Goal: Find specific page/section: Find specific page/section

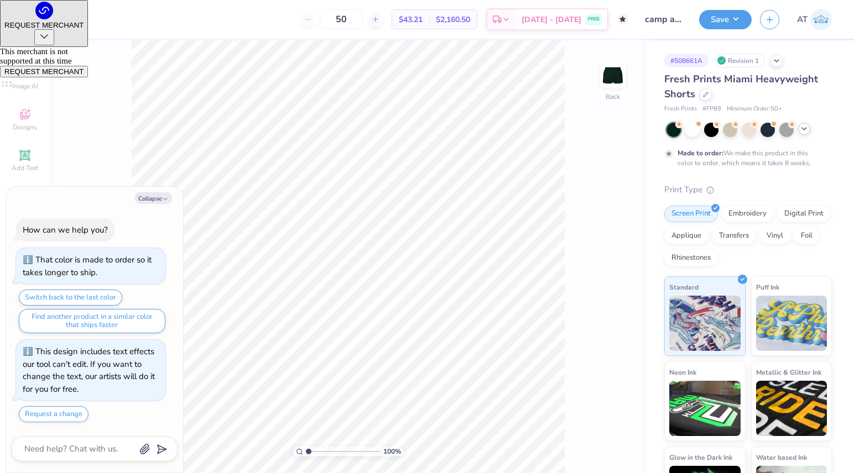
click at [804, 127] on icon at bounding box center [803, 128] width 9 height 9
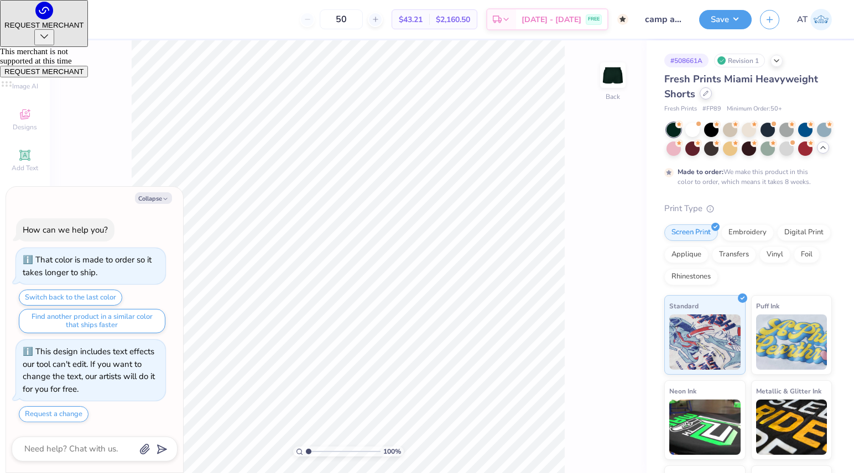
click at [709, 92] on div at bounding box center [705, 93] width 12 height 12
type textarea "x"
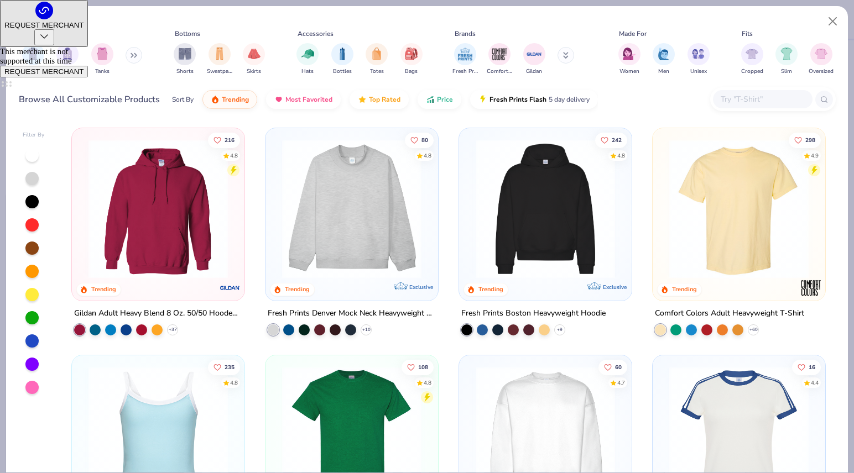
click at [750, 99] on input "text" at bounding box center [761, 99] width 85 height 13
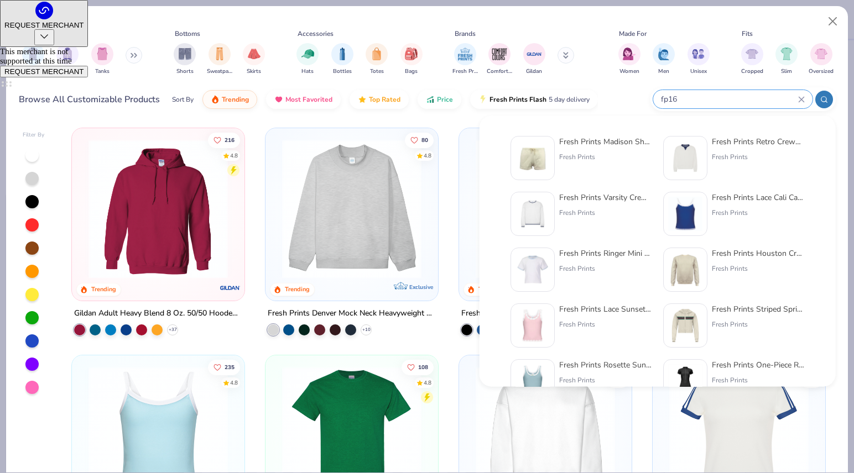
type input "fp16"
click at [600, 158] on div "Fresh Prints" at bounding box center [605, 157] width 93 height 10
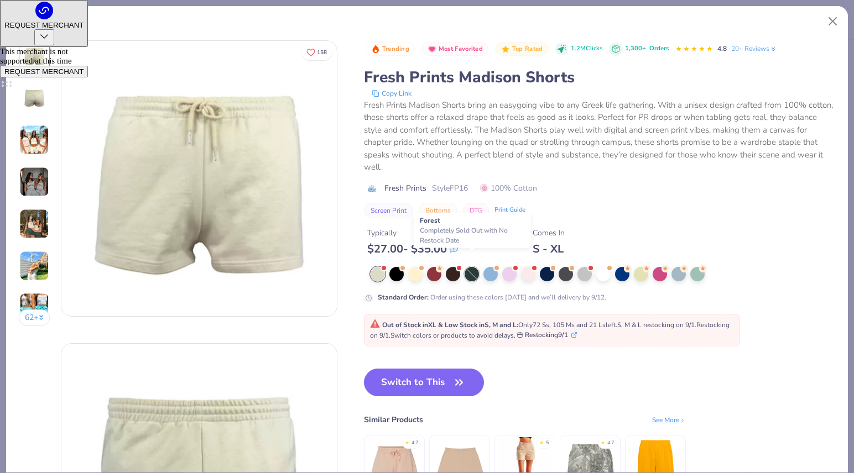
click at [470, 267] on div at bounding box center [471, 274] width 14 height 14
click at [832, 15] on button "Close" at bounding box center [832, 21] width 21 height 21
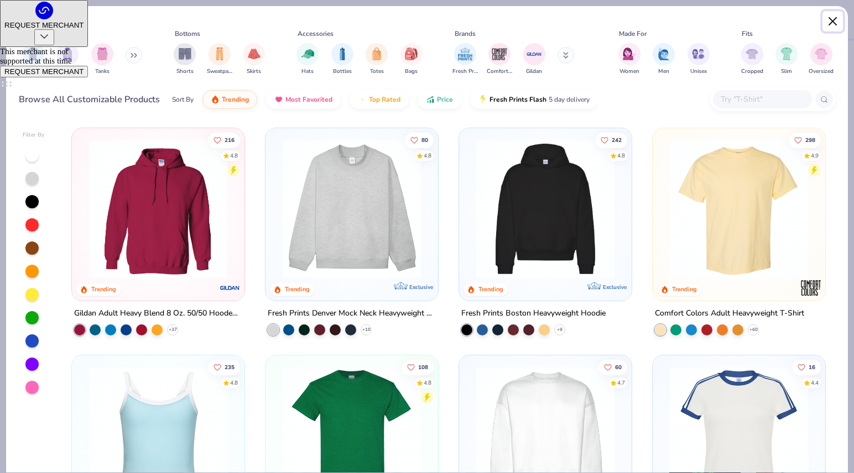
click at [833, 18] on button "Close" at bounding box center [832, 21] width 21 height 21
type textarea "x"
